Goal: Transaction & Acquisition: Download file/media

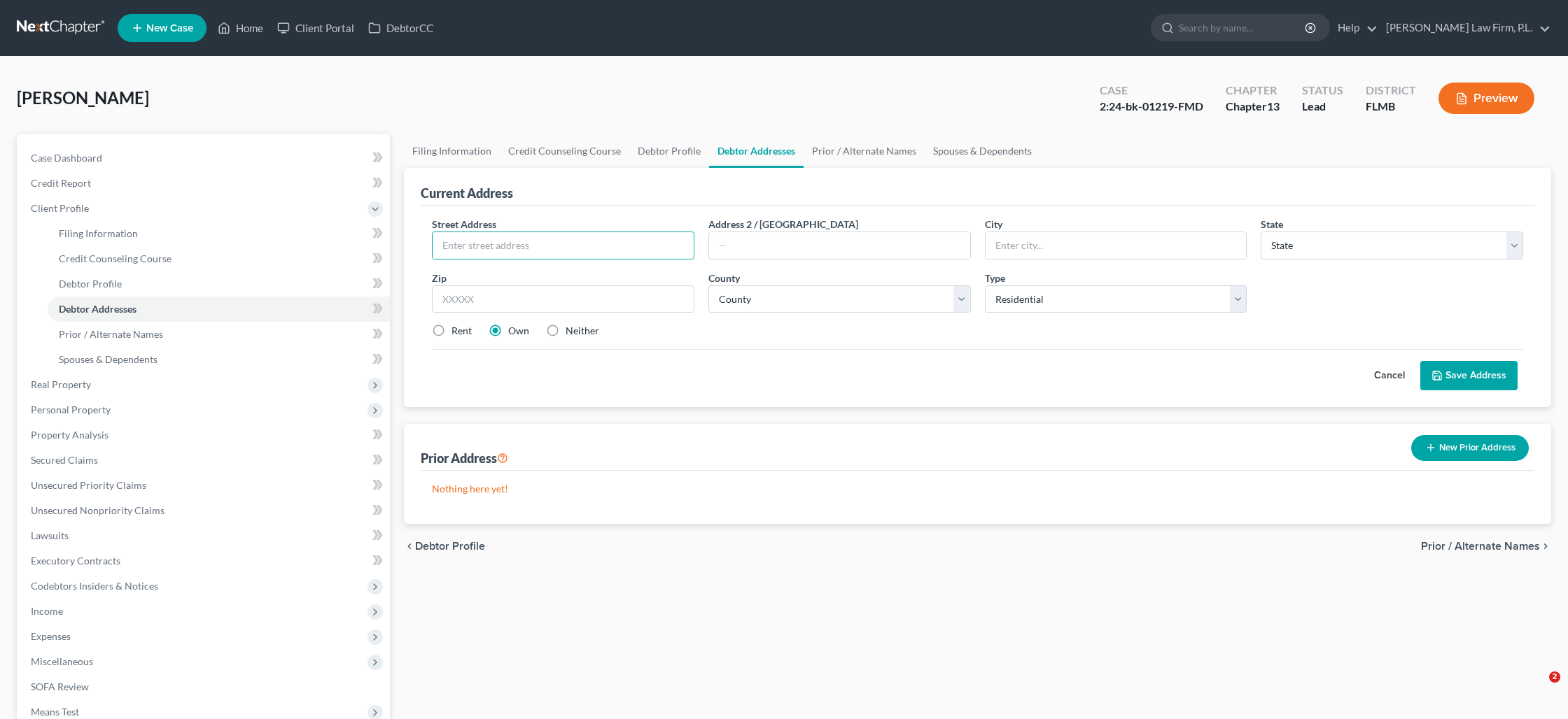
select select "0"
click at [238, 34] on link "Home" at bounding box center [240, 27] width 59 height 25
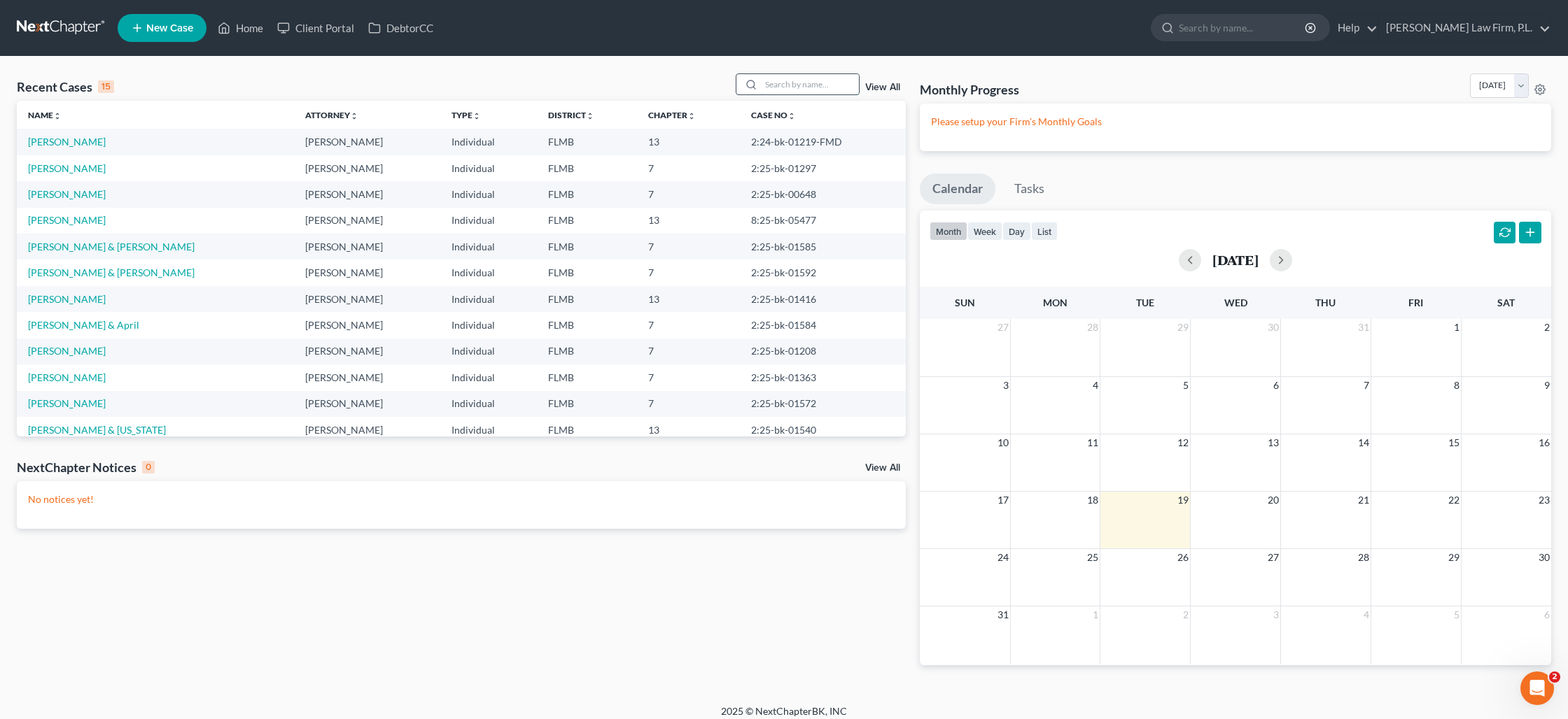
click at [785, 84] on input "search" at bounding box center [810, 83] width 98 height 20
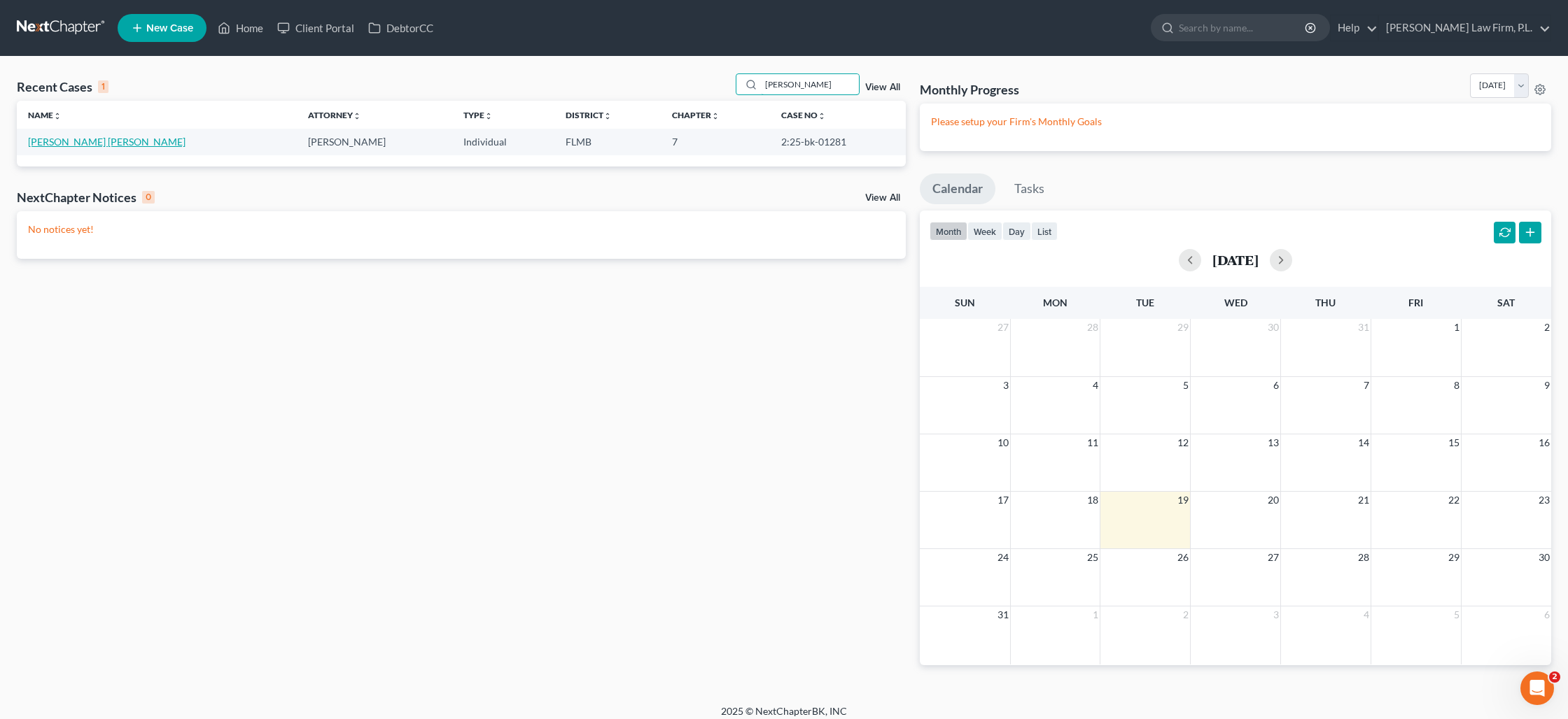
type input "[PERSON_NAME]"
click at [129, 139] on link "[PERSON_NAME] [PERSON_NAME]" at bounding box center [107, 141] width 157 height 12
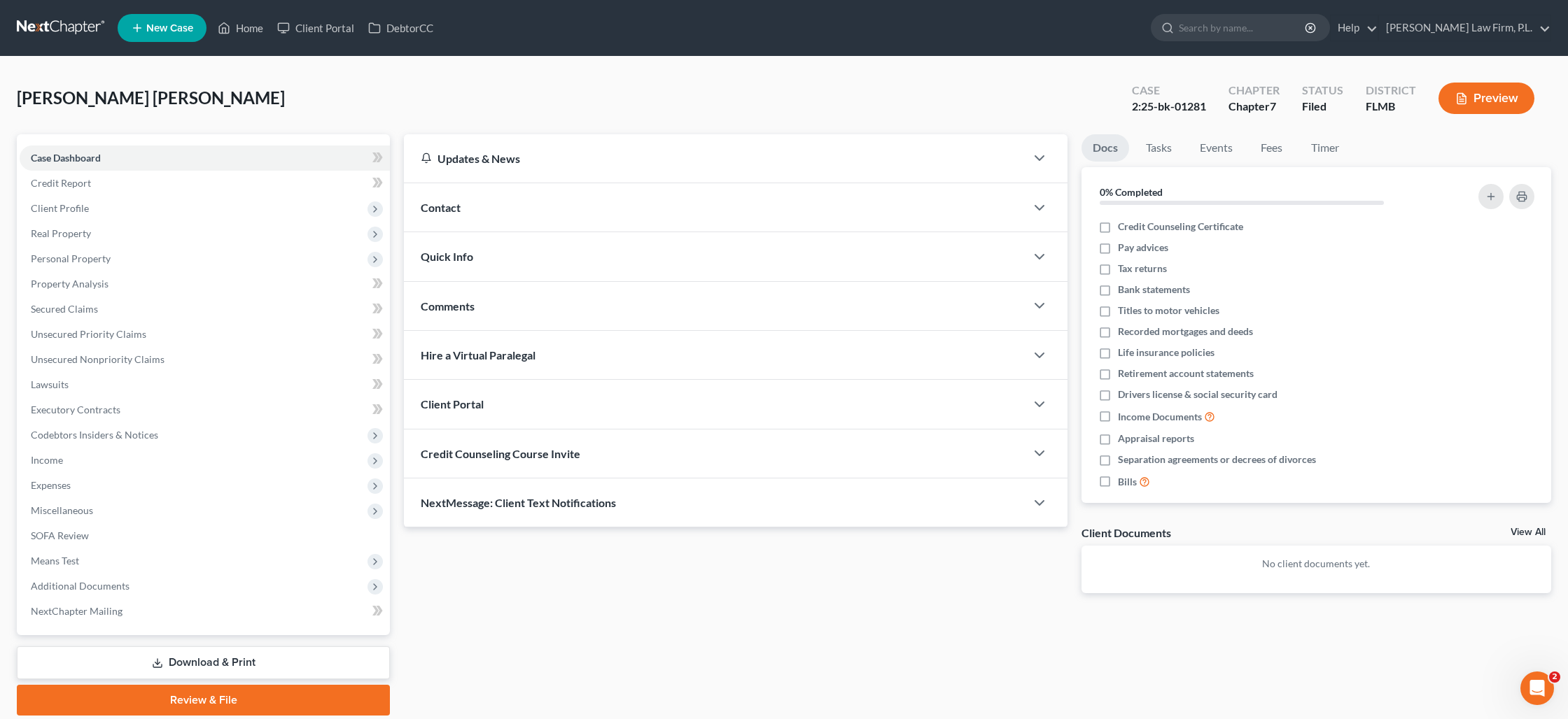
click at [191, 656] on link "Download & Print" at bounding box center [203, 663] width 373 height 33
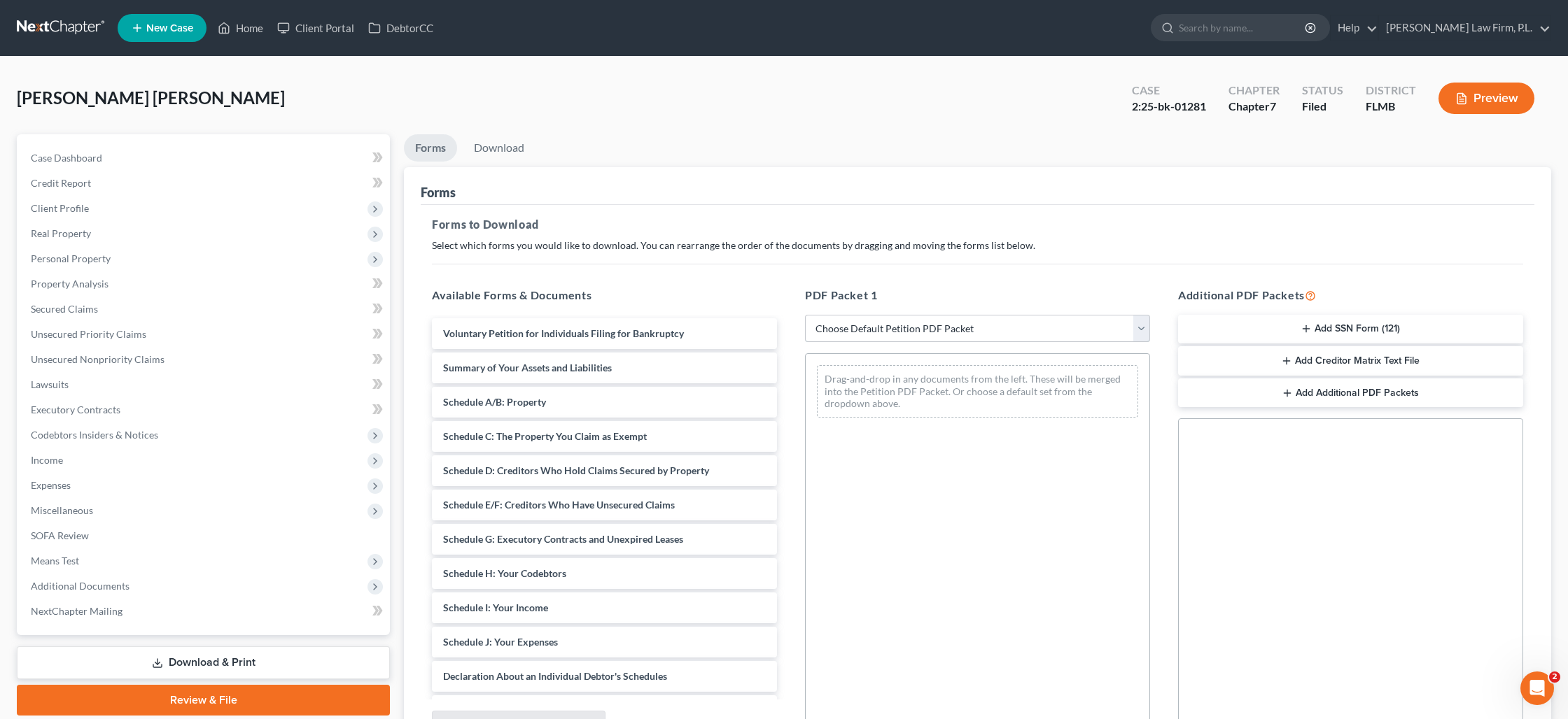
click at [900, 331] on select "Choose Default Petition PDF Packet Complete Bankruptcy Petition (all forms and …" at bounding box center [978, 328] width 345 height 28
select select "0"
click at [805, 315] on select "Choose Default Petition PDF Packet Complete Bankruptcy Petition (all forms and …" at bounding box center [978, 328] width 345 height 28
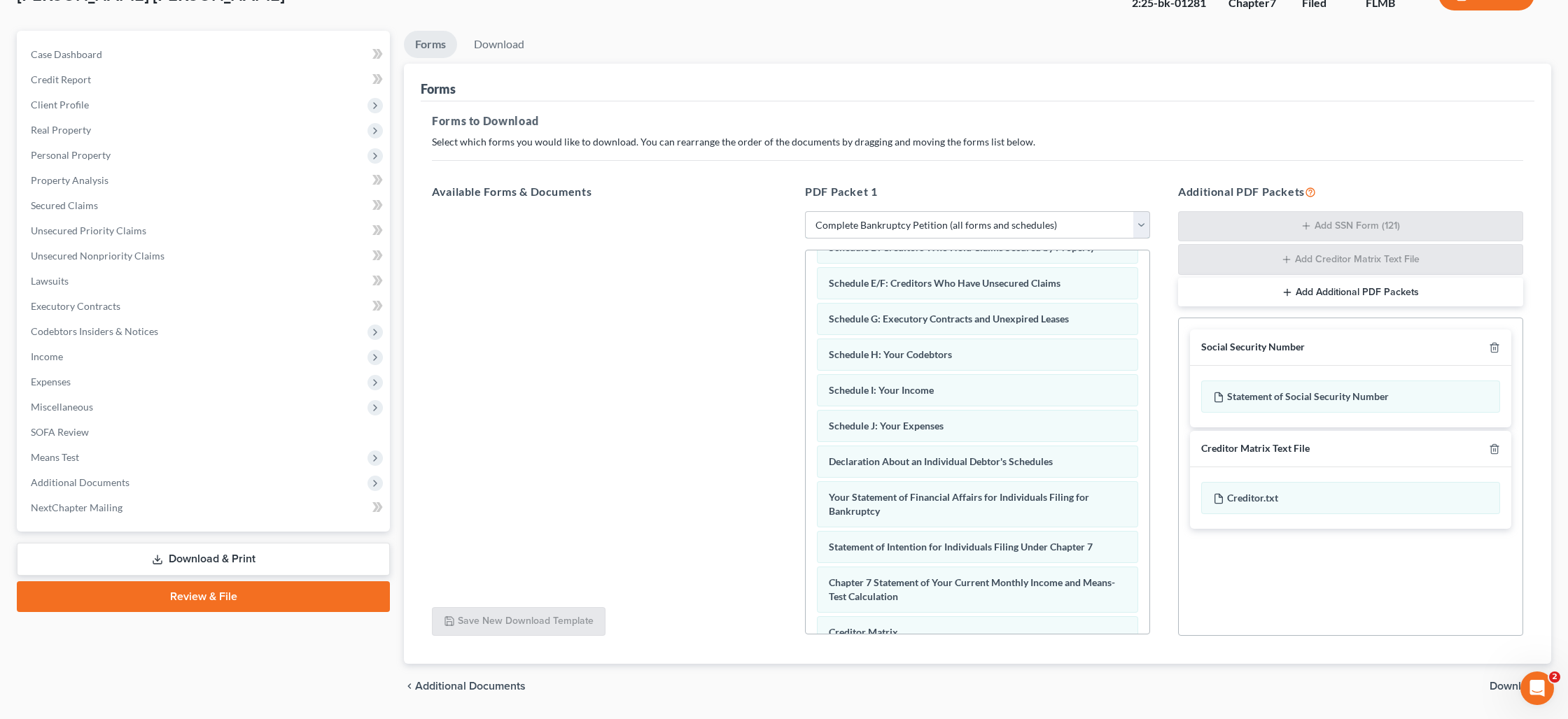
scroll to position [145, 0]
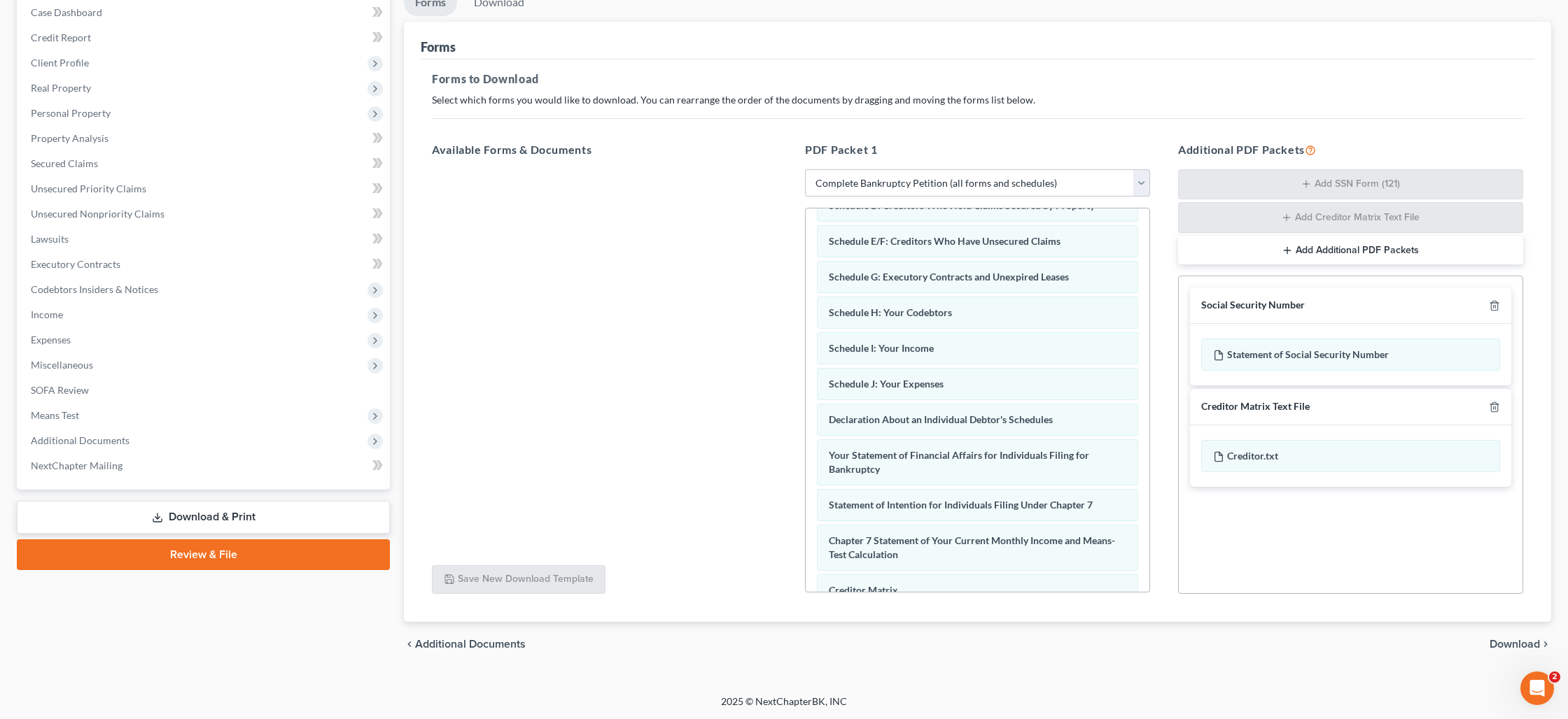
click at [1493, 642] on span "Download" at bounding box center [1514, 644] width 51 height 11
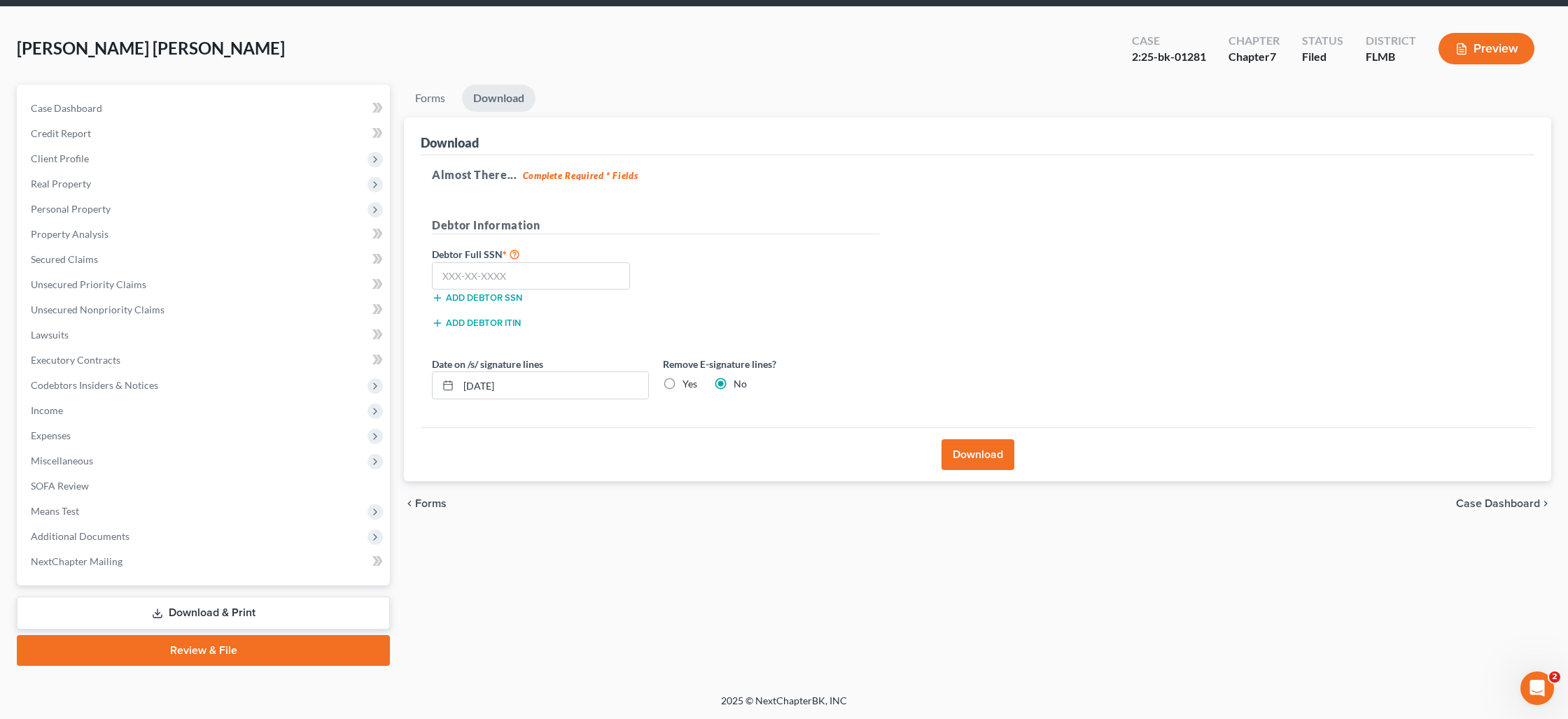
scroll to position [48, 0]
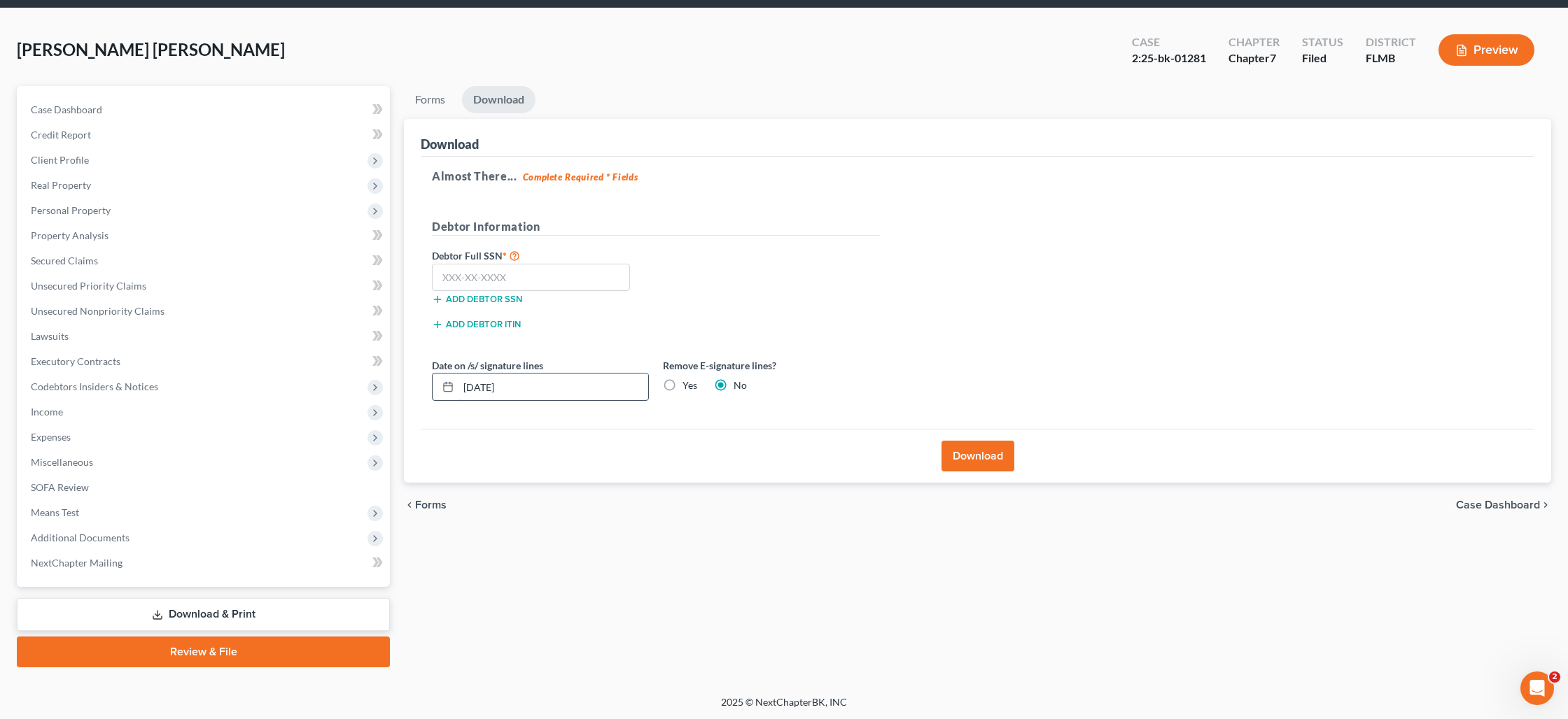
drag, startPoint x: 555, startPoint y: 383, endPoint x: 450, endPoint y: 384, distance: 105.0
click at [450, 384] on div "[DATE]" at bounding box center [540, 387] width 217 height 28
click at [981, 454] on button "Download" at bounding box center [978, 456] width 73 height 30
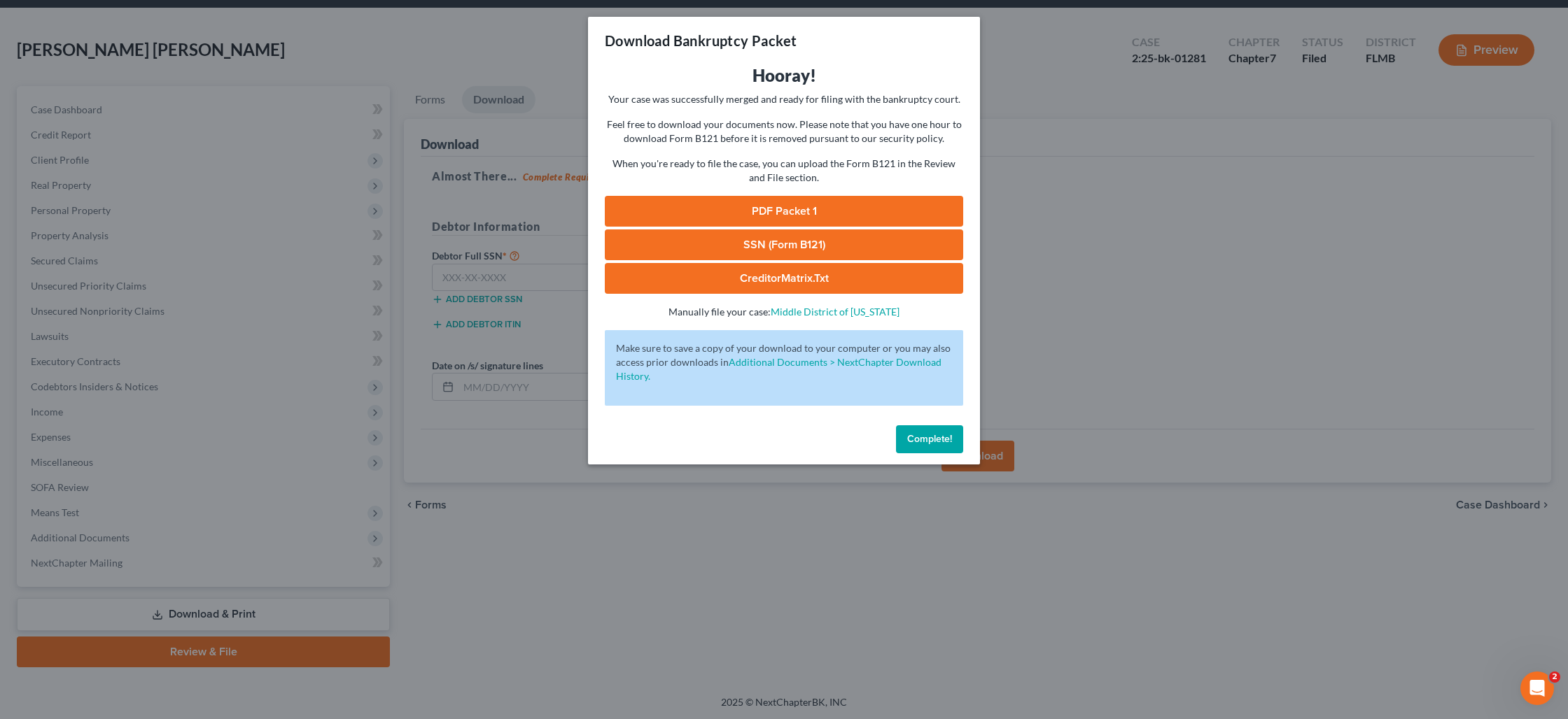
click at [800, 206] on link "PDF Packet 1" at bounding box center [784, 211] width 358 height 30
drag, startPoint x: 927, startPoint y: 437, endPoint x: 871, endPoint y: 438, distance: 56.0
click at [927, 437] on span "Complete!" at bounding box center [930, 439] width 45 height 12
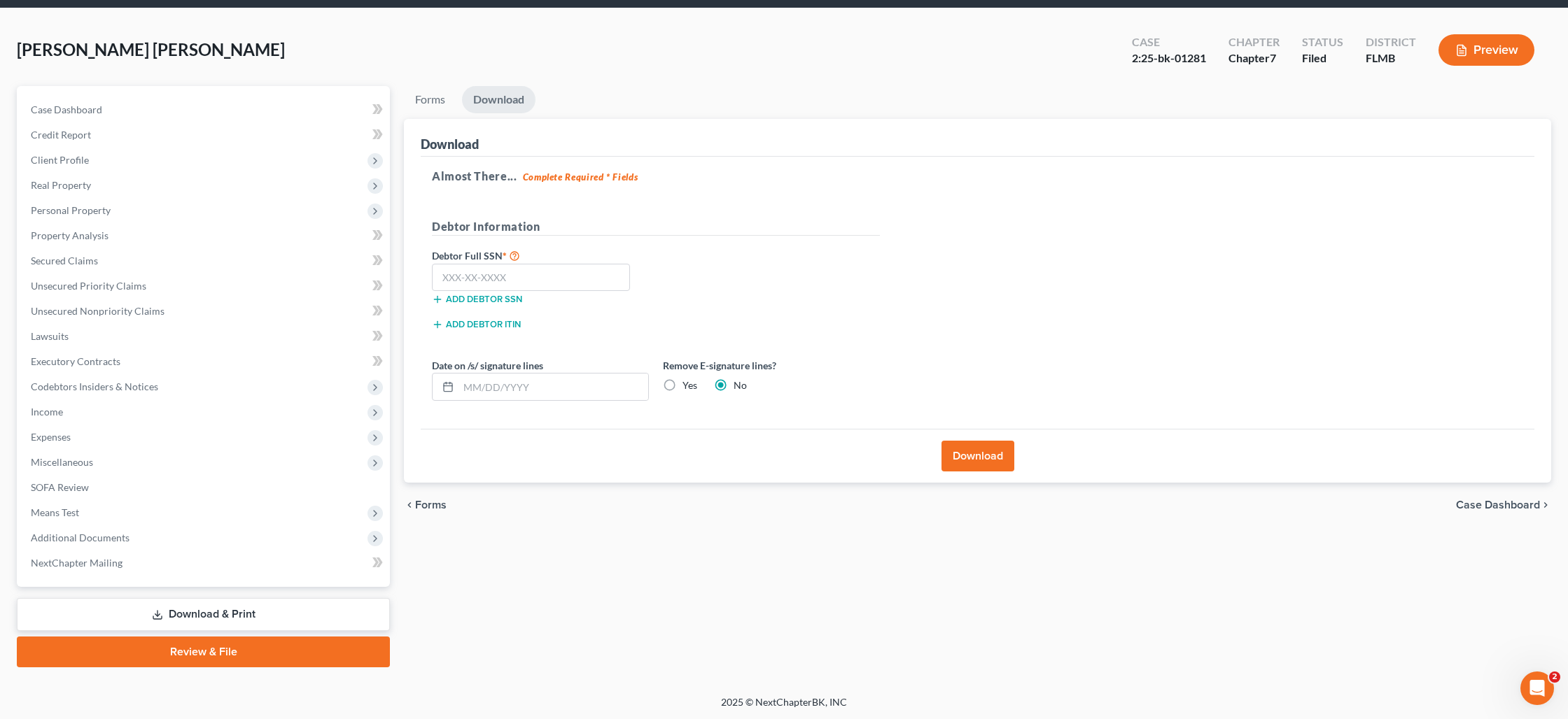
scroll to position [0, 0]
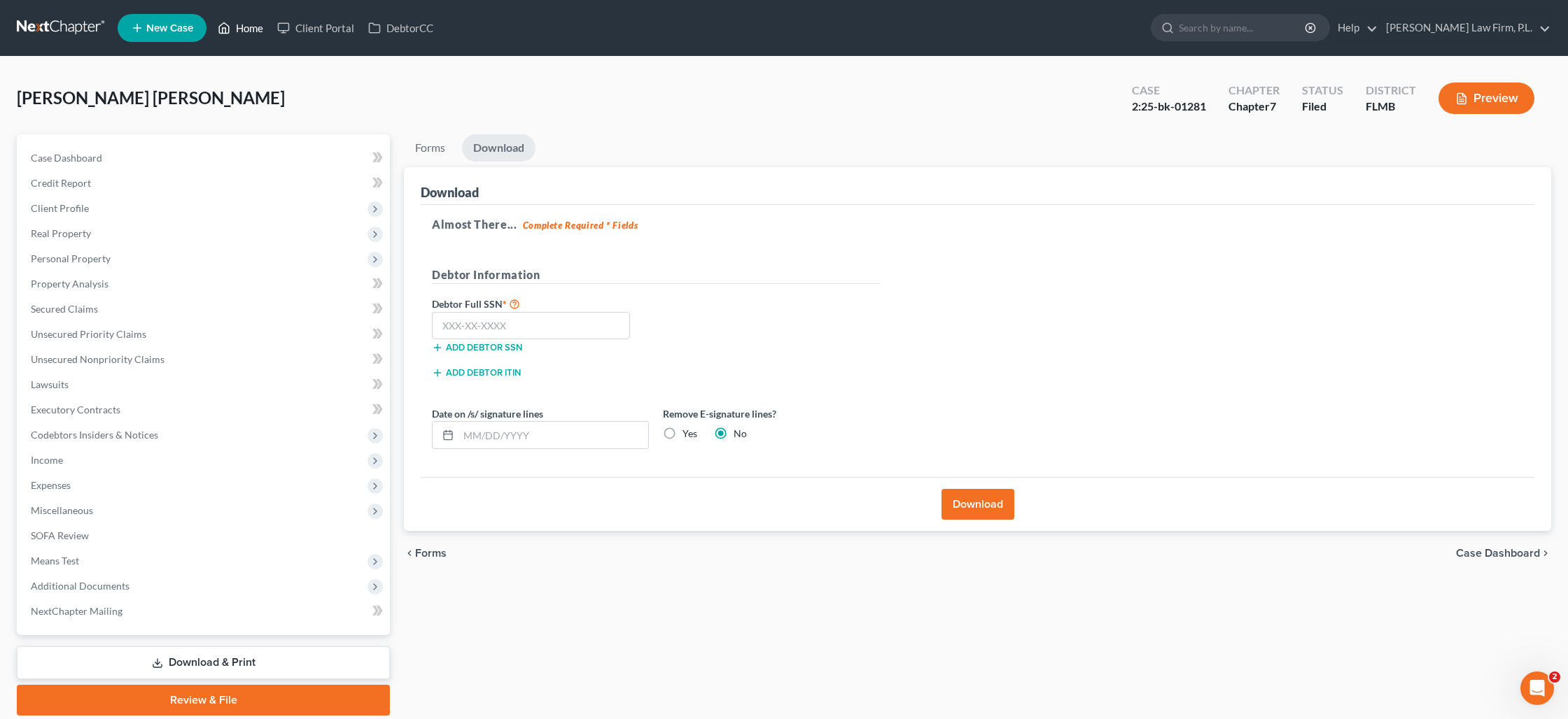
click at [258, 32] on link "Home" at bounding box center [240, 27] width 59 height 25
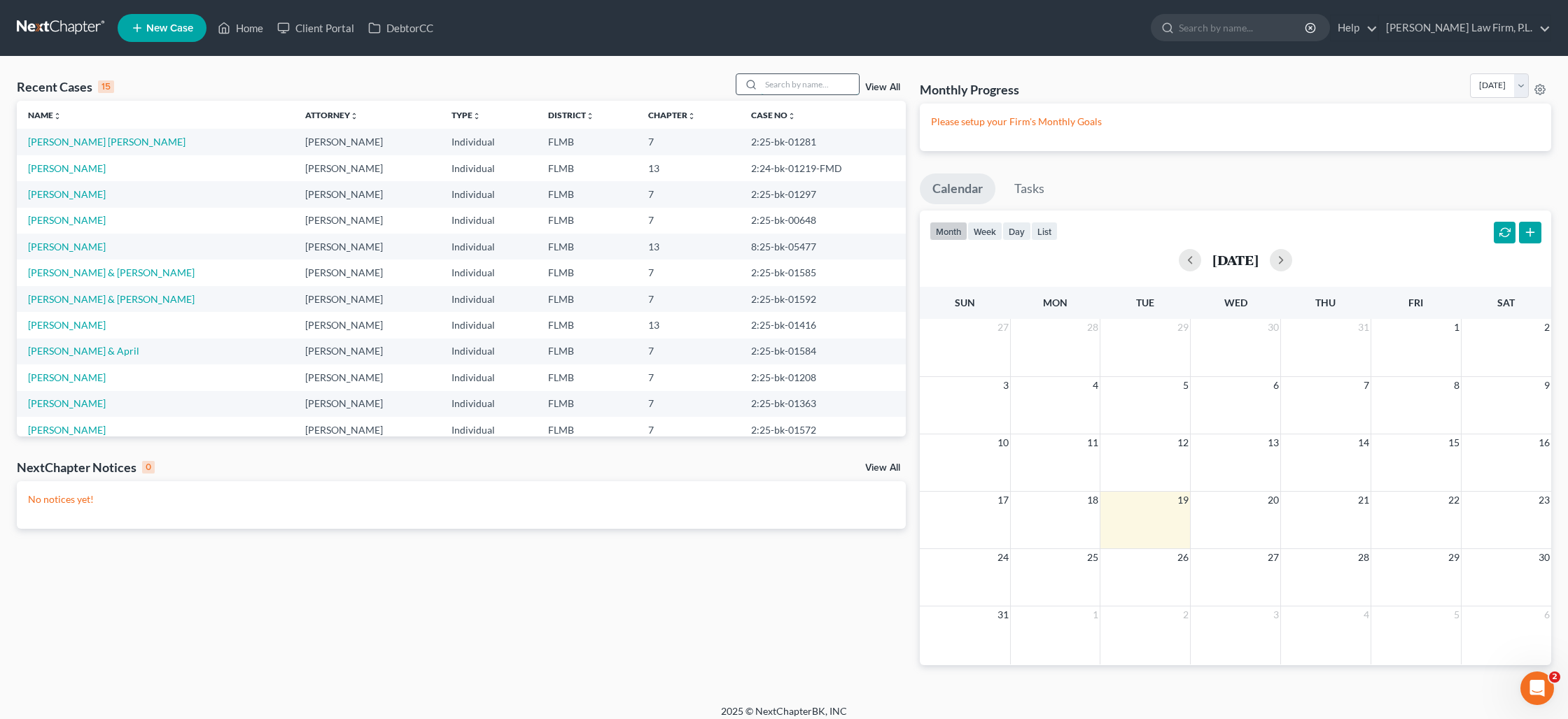
click at [807, 83] on input "search" at bounding box center [810, 83] width 98 height 20
type input "[PERSON_NAME]"
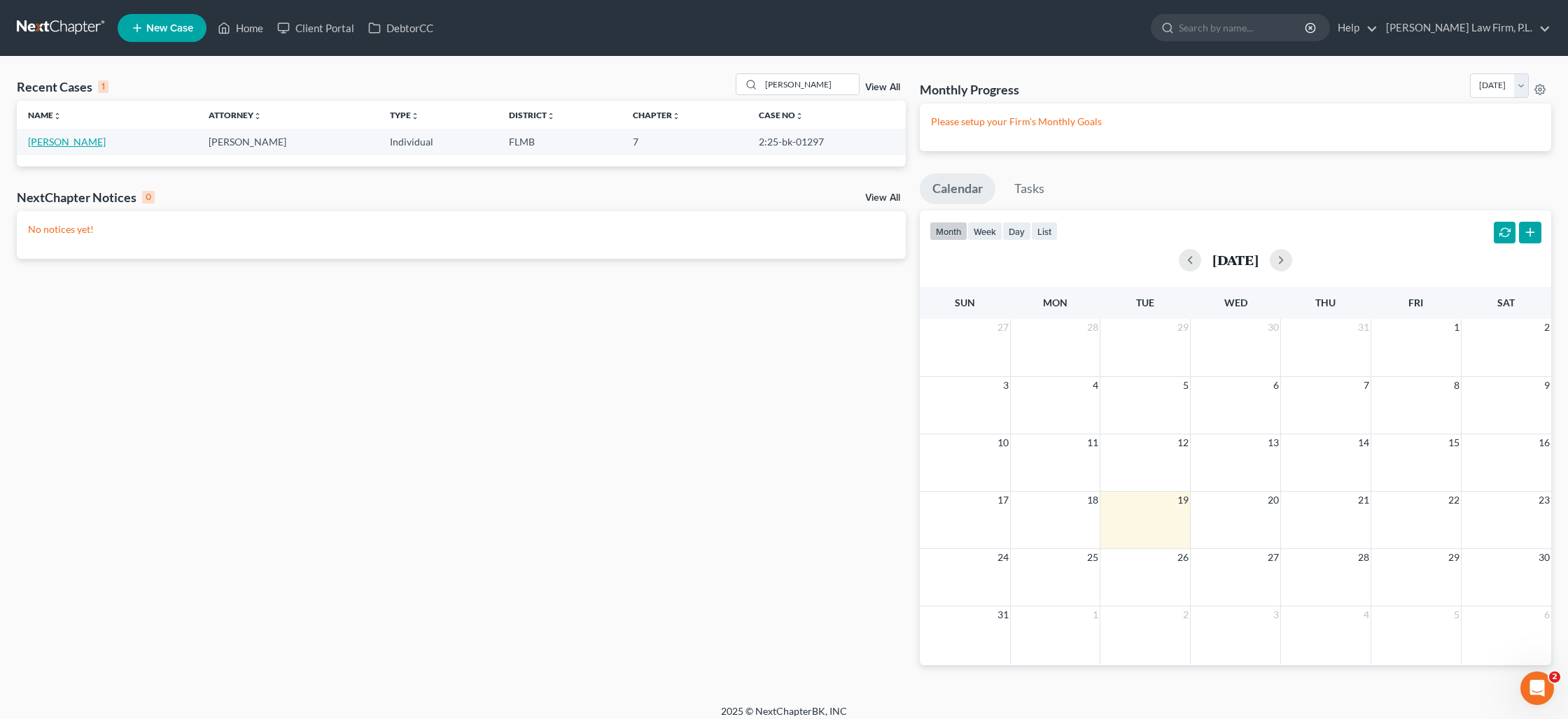
click at [62, 143] on link "[PERSON_NAME]" at bounding box center [67, 141] width 78 height 12
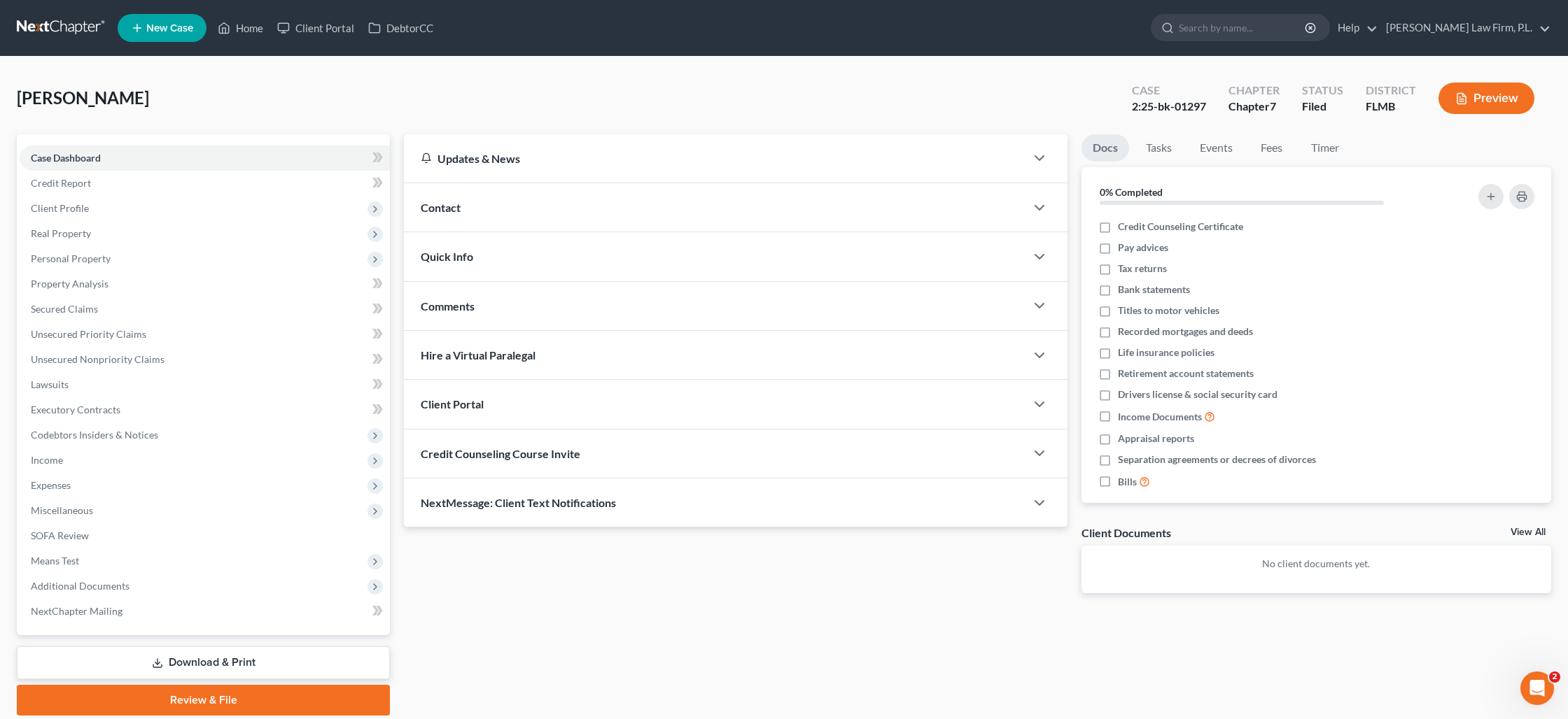
click at [202, 664] on link "Download & Print" at bounding box center [203, 663] width 373 height 33
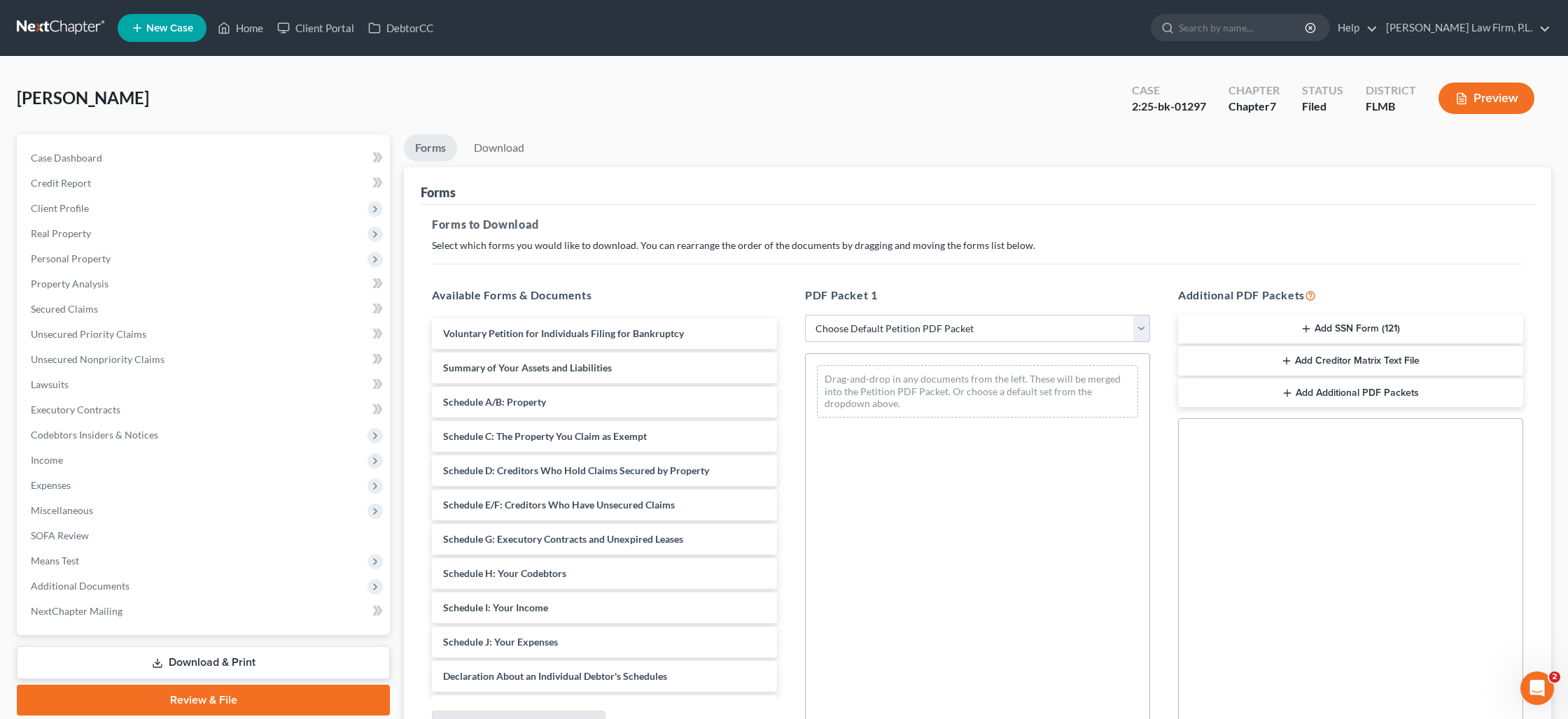
click at [898, 324] on select "Choose Default Petition PDF Packet Complete Bankruptcy Petition (all forms and …" at bounding box center [978, 328] width 345 height 28
select select "0"
click at [805, 315] on select "Choose Default Petition PDF Packet Complete Bankruptcy Petition (all forms and …" at bounding box center [978, 328] width 345 height 28
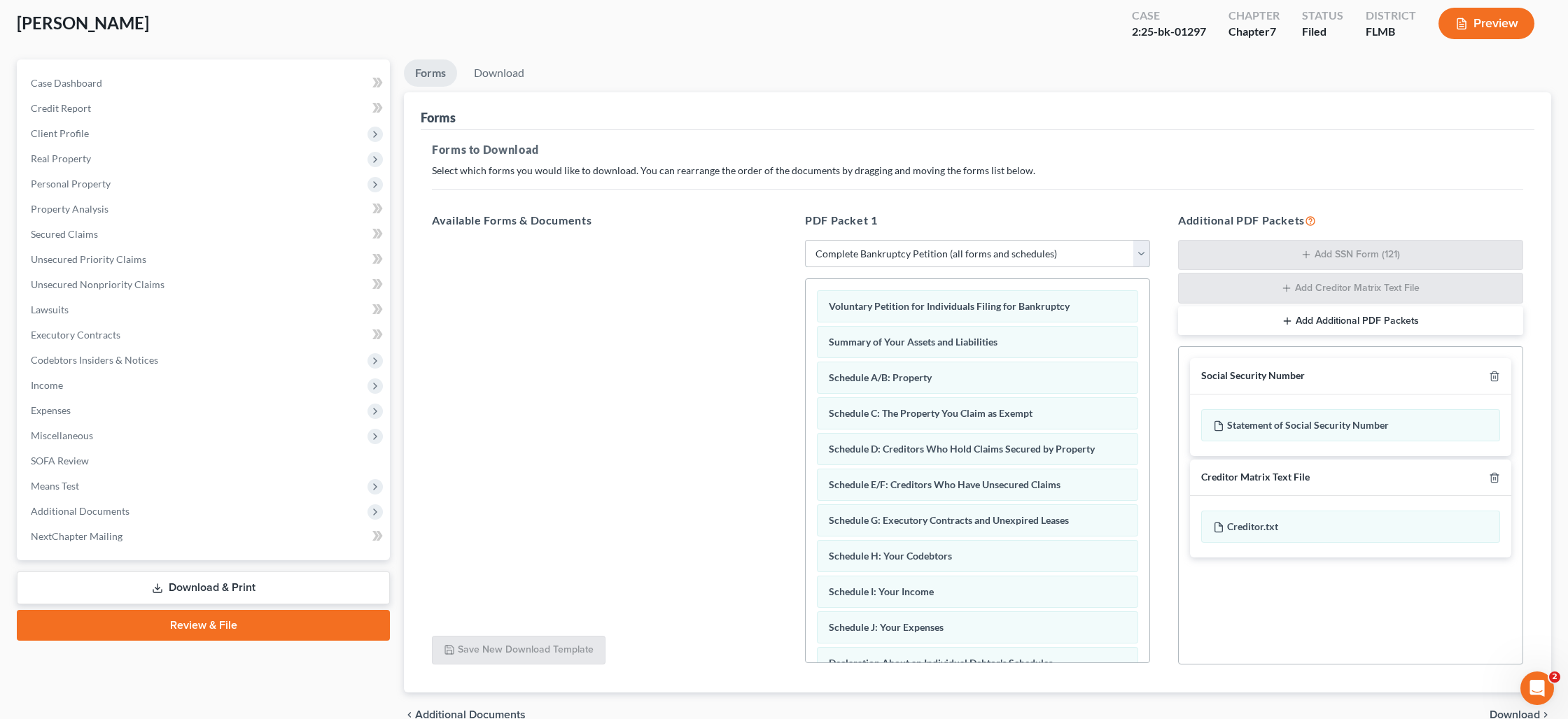
scroll to position [145, 0]
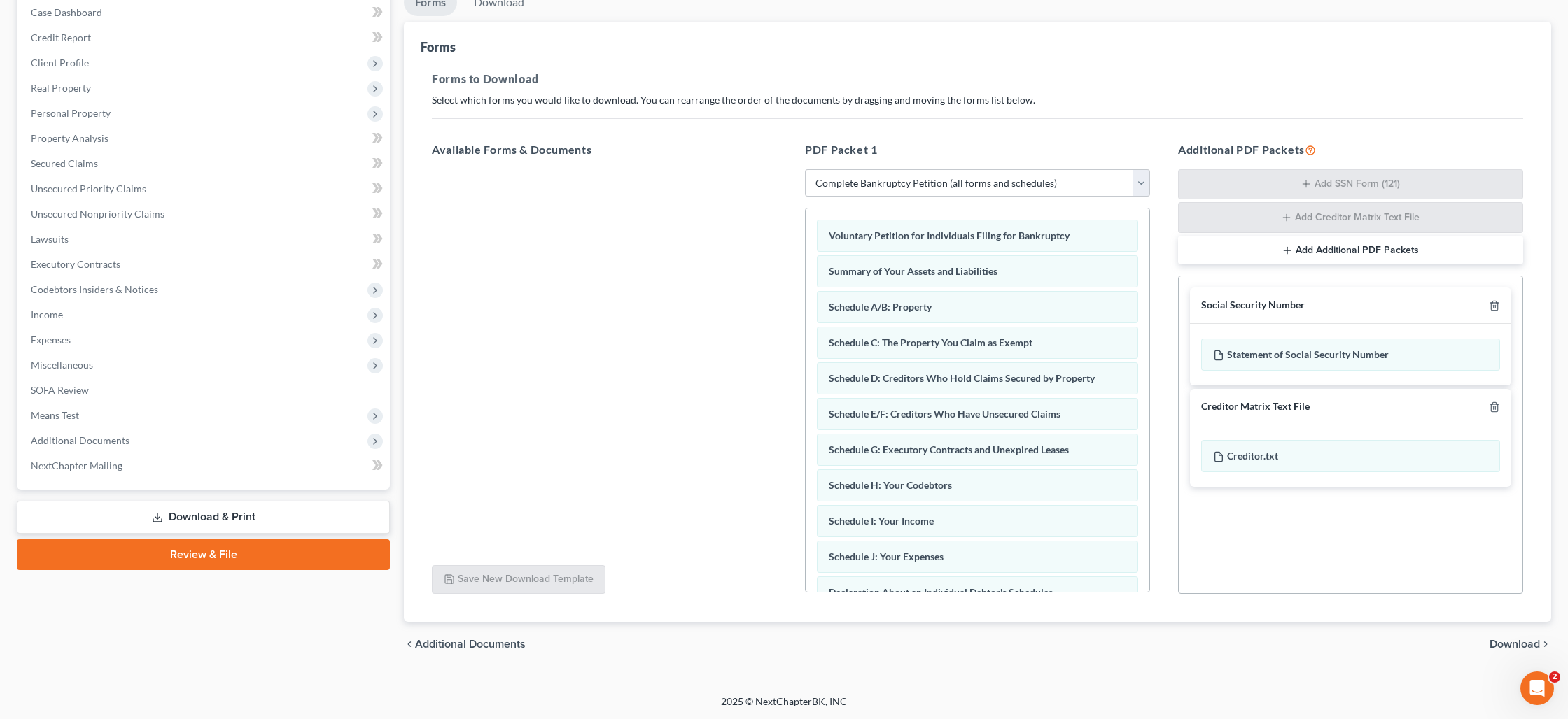
click at [1527, 644] on span "Download" at bounding box center [1514, 644] width 51 height 11
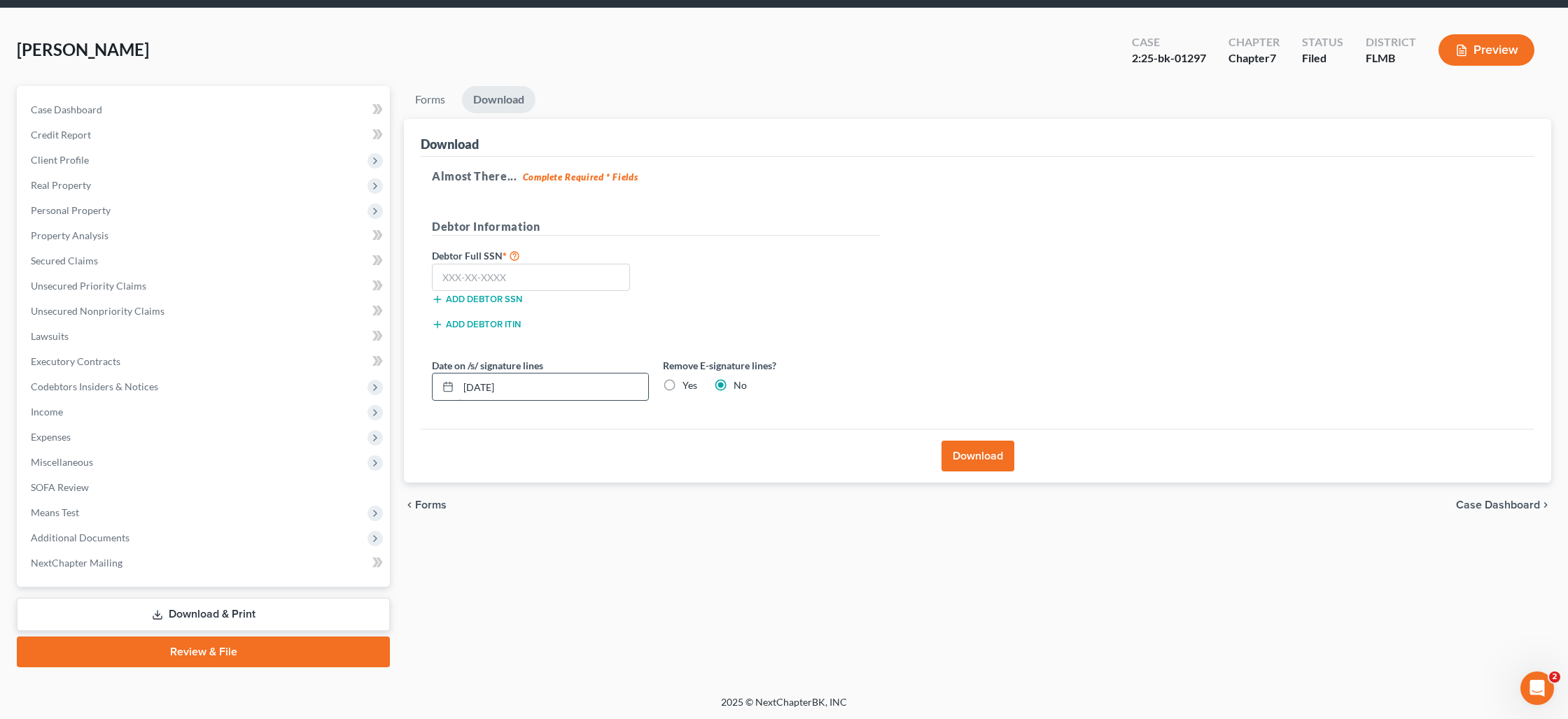
click at [561, 388] on input "[DATE]" at bounding box center [553, 387] width 189 height 26
click at [682, 385] on label "Yes" at bounding box center [690, 385] width 14 height 14
click at [688, 385] on input "Yes" at bounding box center [692, 383] width 9 height 9
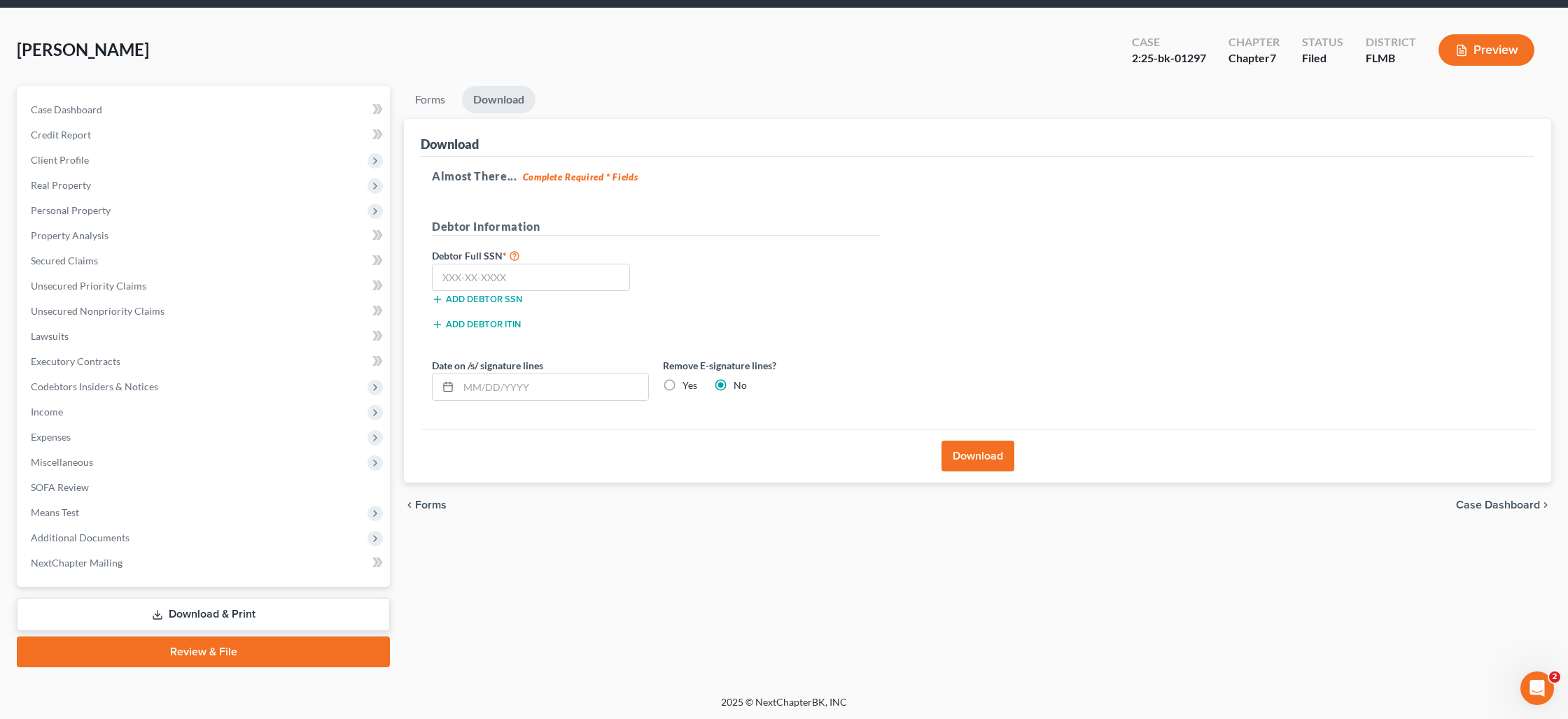
radio input "true"
radio input "false"
click at [997, 462] on button "Download" at bounding box center [978, 456] width 73 height 30
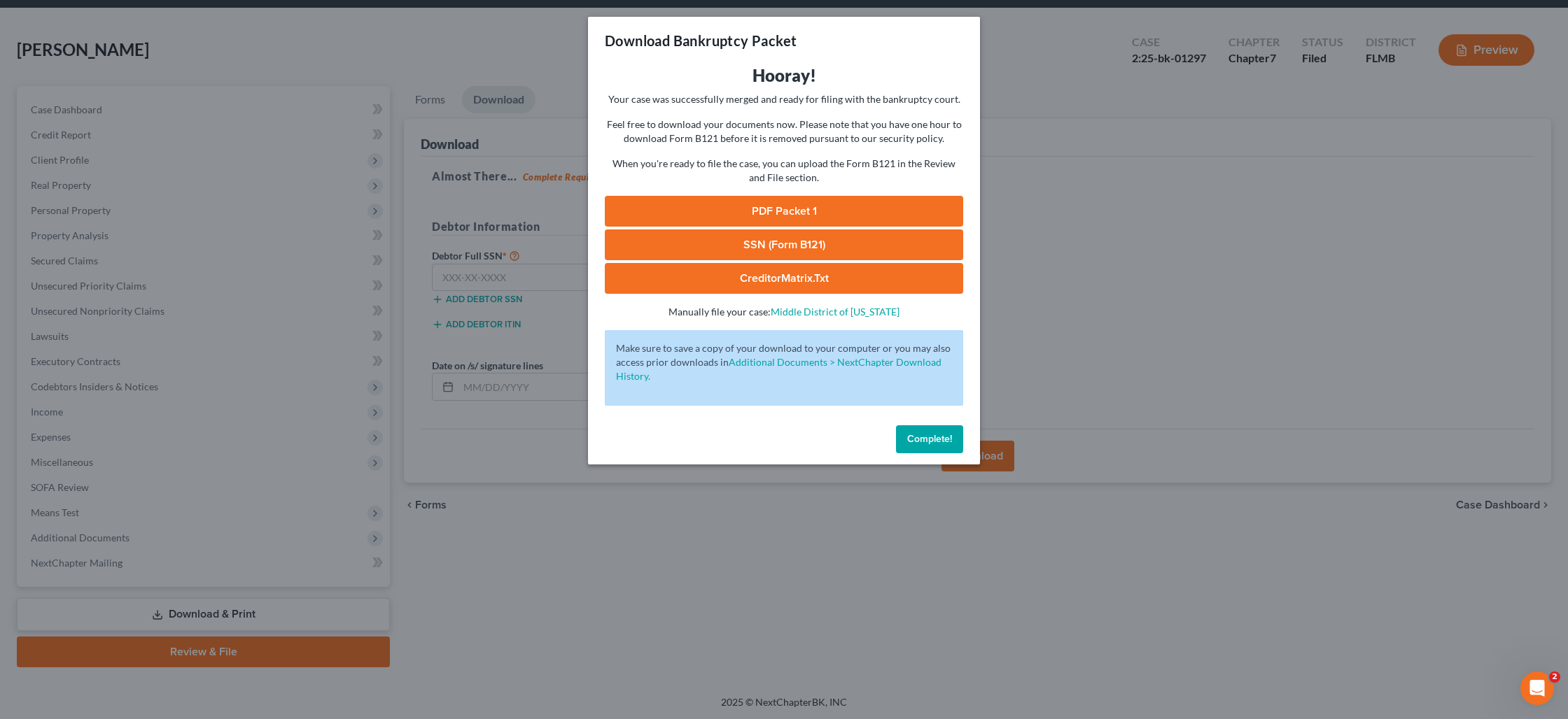
click at [778, 209] on link "PDF Packet 1" at bounding box center [784, 211] width 358 height 30
